Goal: Find specific page/section: Find specific page/section

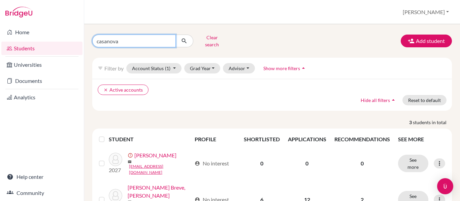
click at [138, 40] on input "casanova" at bounding box center [133, 41] width 83 height 13
type input "c"
type input "perdomo"
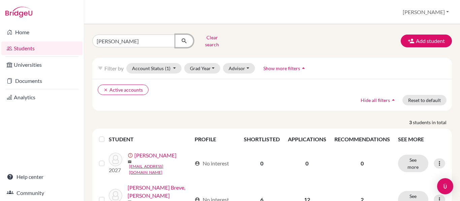
click at [186, 40] on icon "submit" at bounding box center [184, 41] width 7 height 7
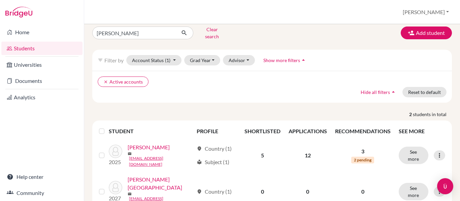
scroll to position [20, 0]
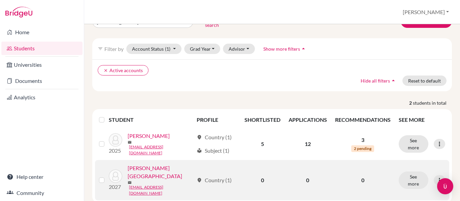
click at [150, 167] on link "Perdomo, Sofia" at bounding box center [160, 172] width 66 height 16
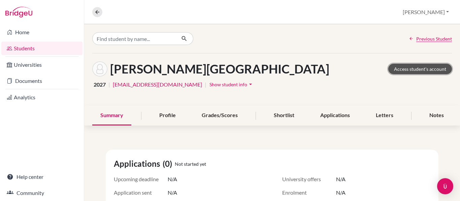
click at [421, 69] on link "Access student's account" at bounding box center [420, 69] width 64 height 10
